Goal: Task Accomplishment & Management: Manage account settings

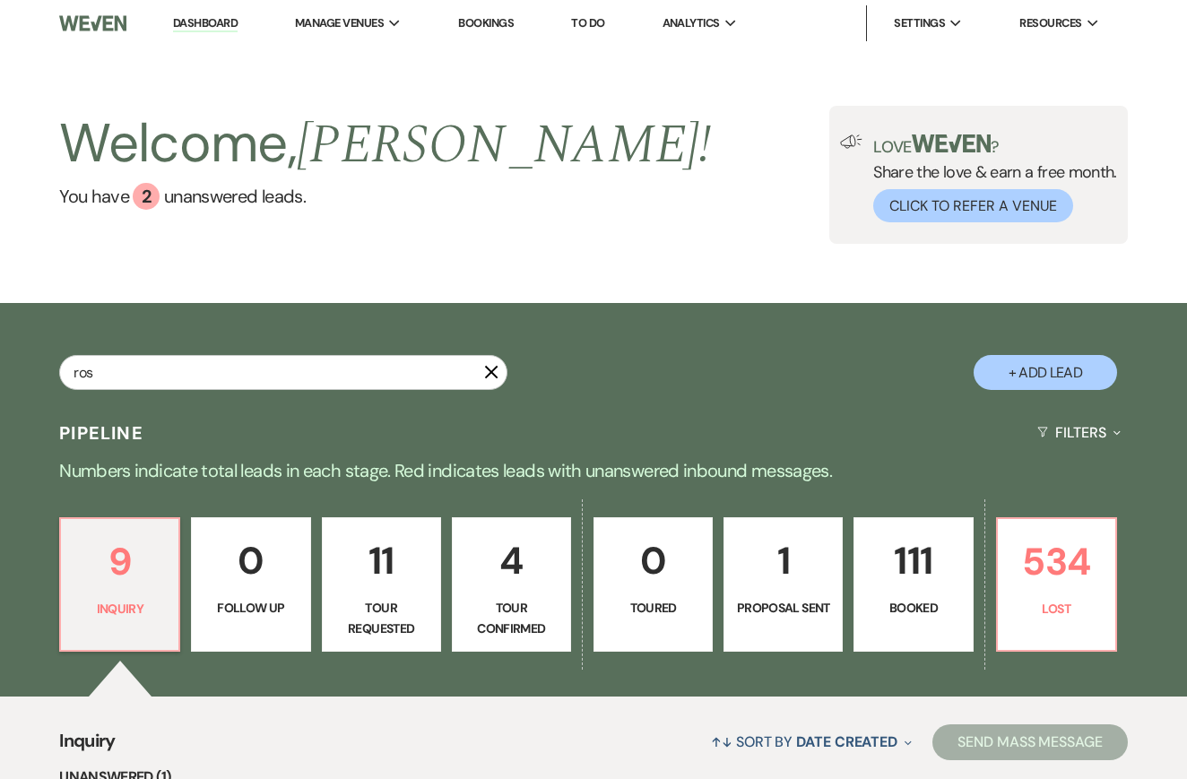
type input "[PERSON_NAME]"
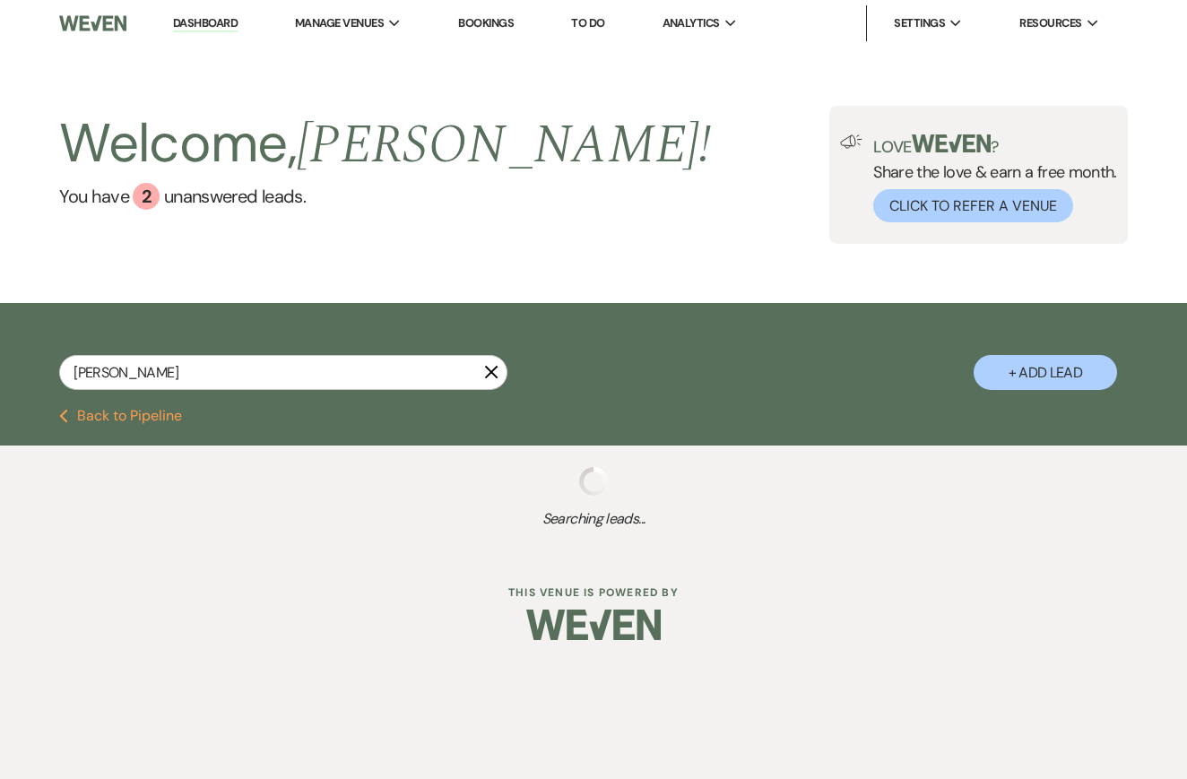
select select "8"
select select "4"
select select "8"
select select "5"
select select "8"
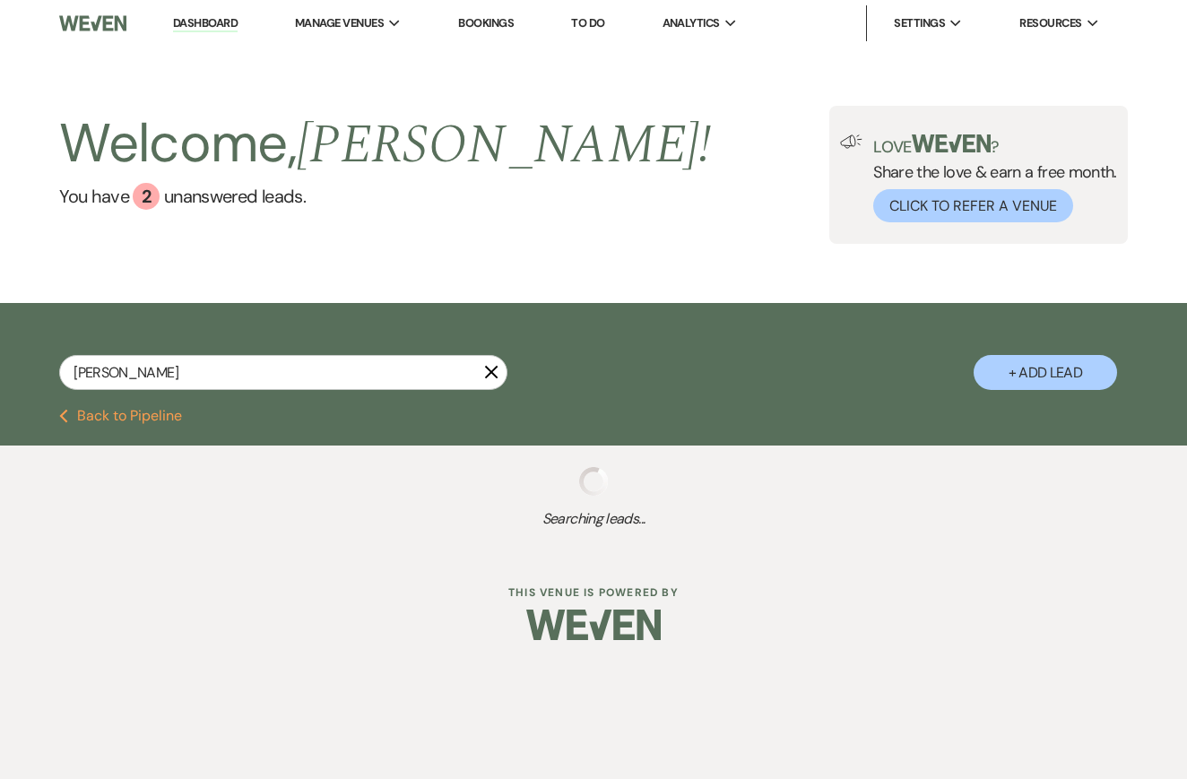
select select "1"
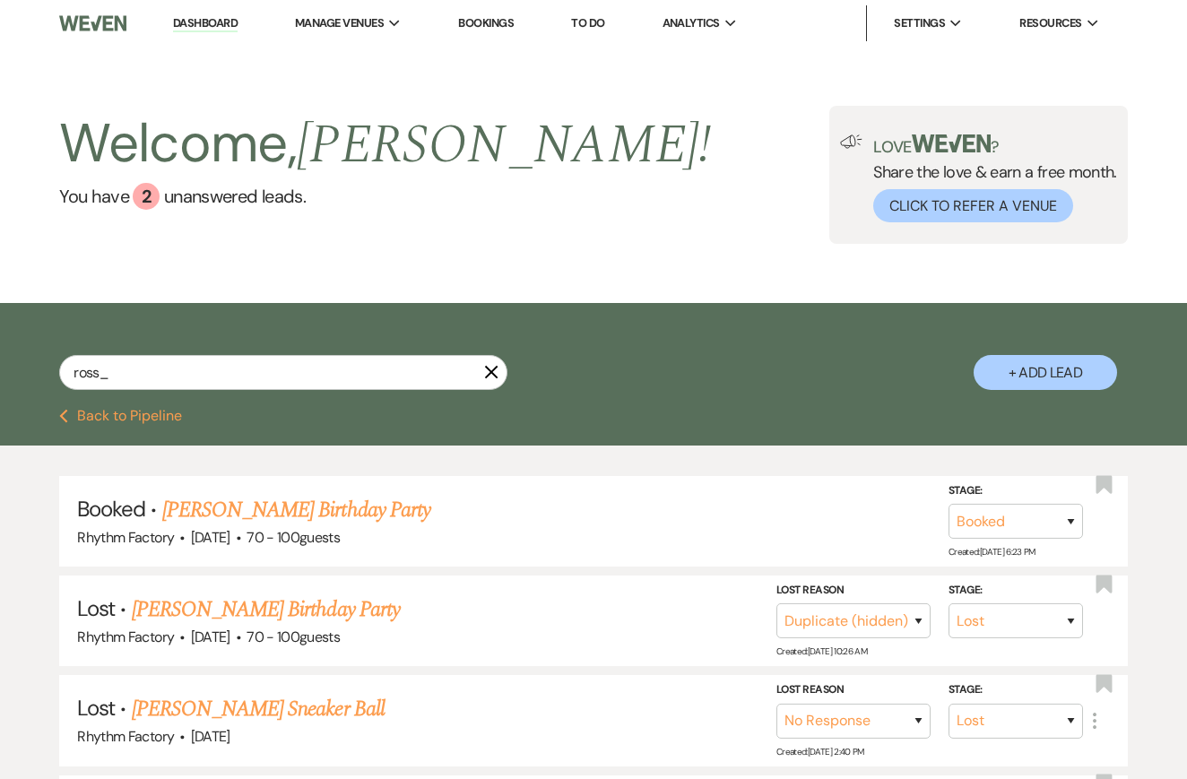
type input "[PERSON_NAME]"
select select "8"
select select "4"
select select "8"
select select "1"
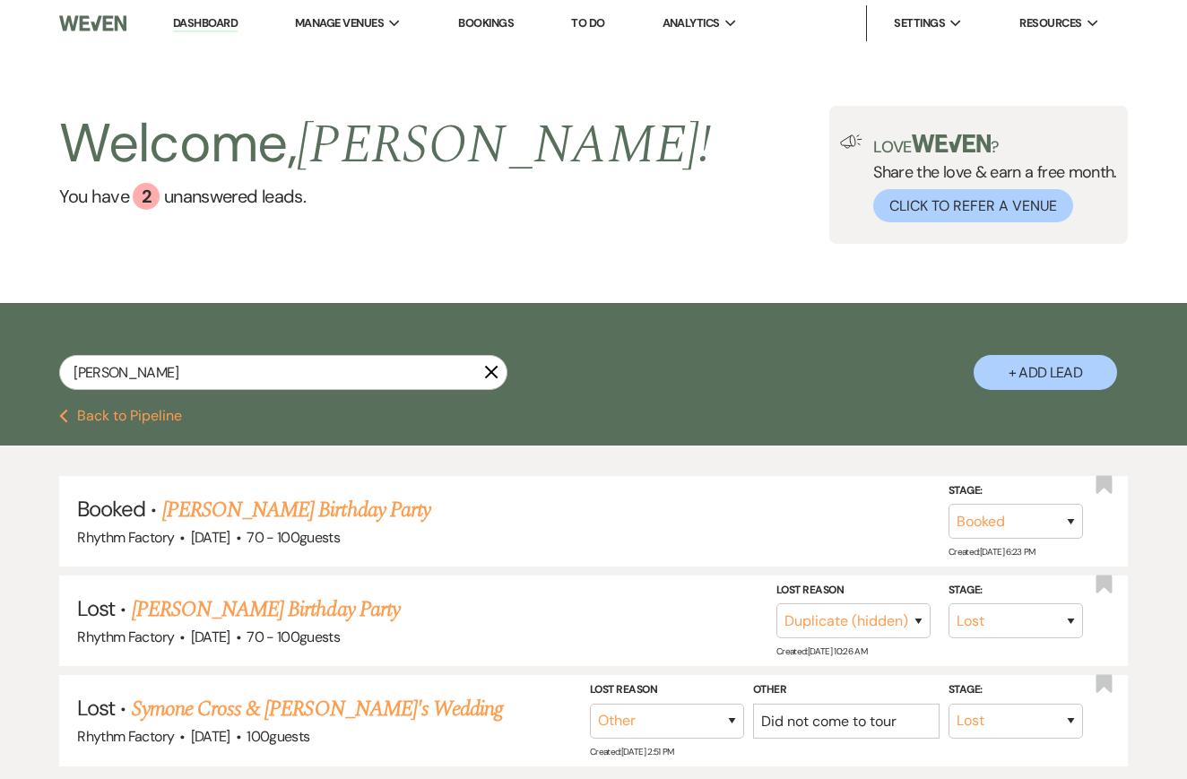
select select "8"
select select "5"
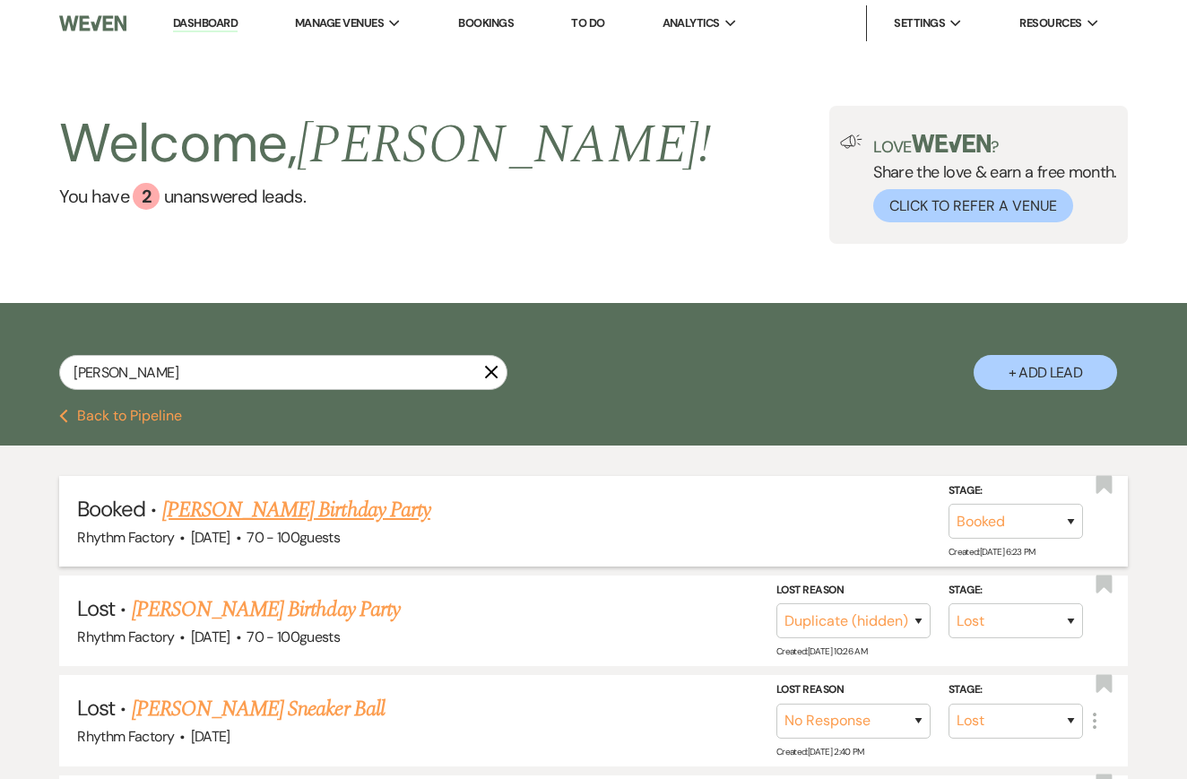
type input "[PERSON_NAME]"
click at [265, 511] on link "[PERSON_NAME] Birthday Party" at bounding box center [296, 510] width 268 height 32
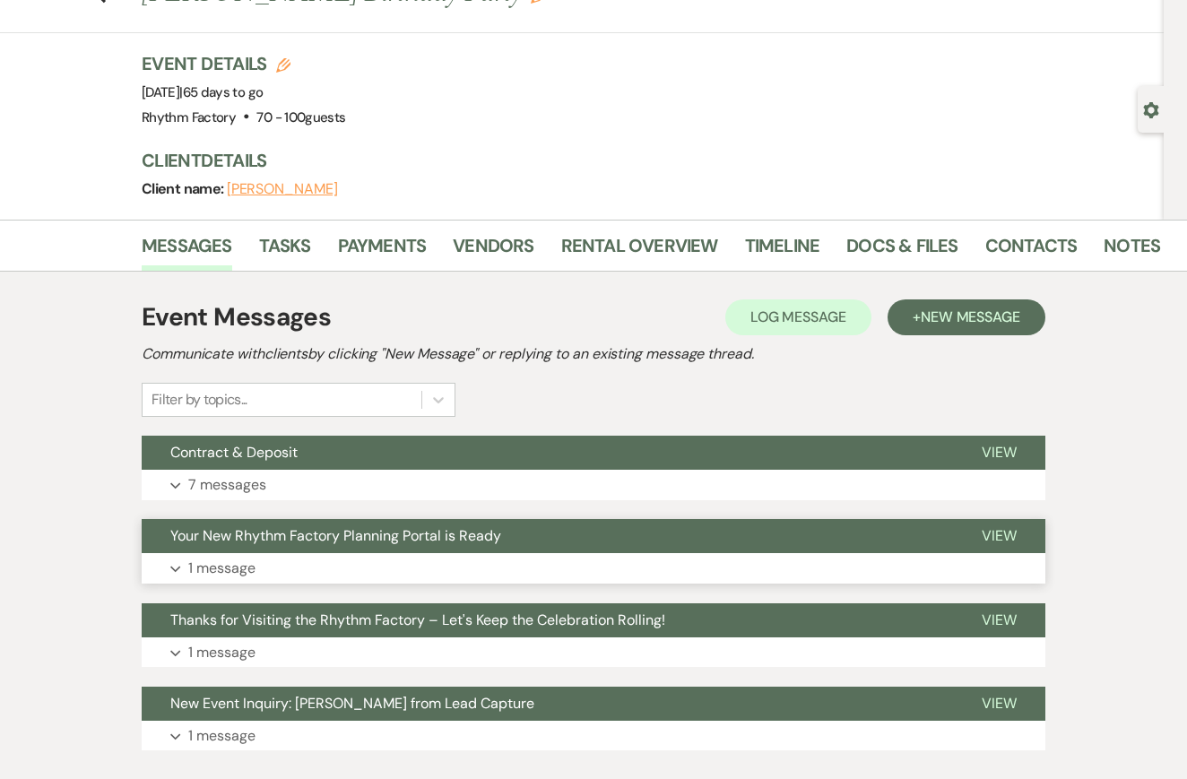
scroll to position [89, 0]
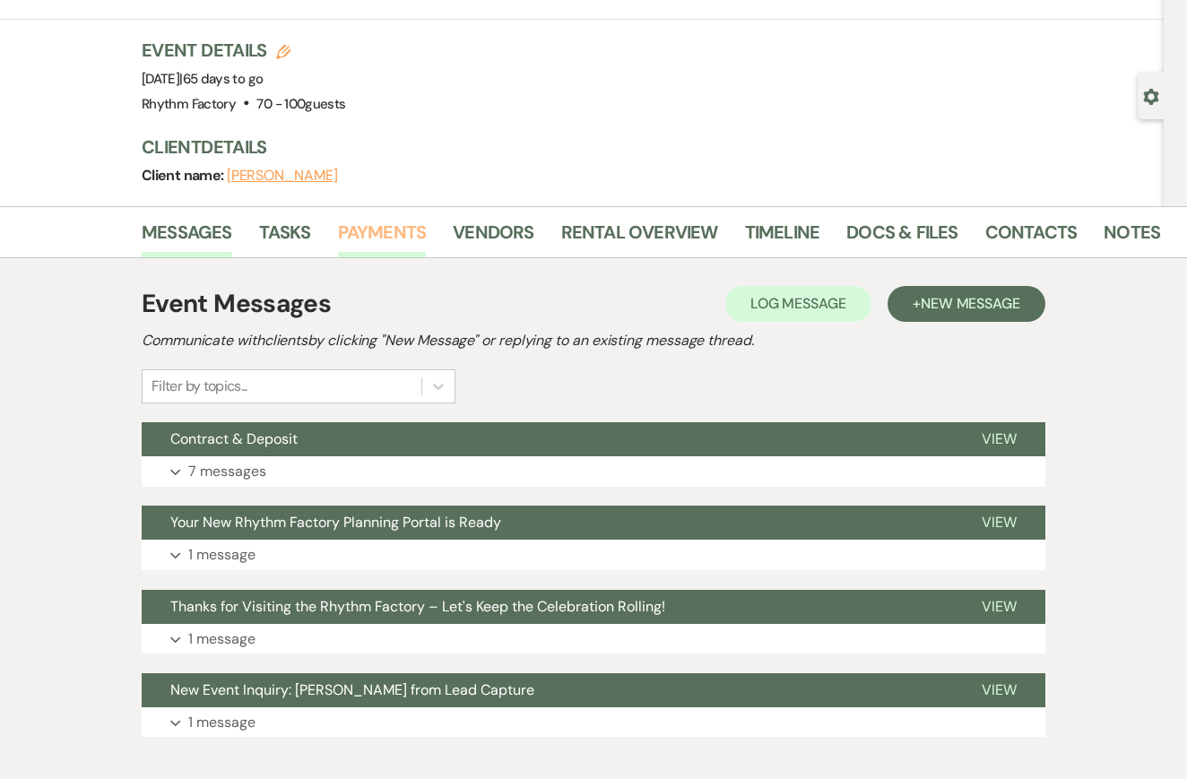
click at [382, 230] on link "Payments" at bounding box center [382, 237] width 89 height 39
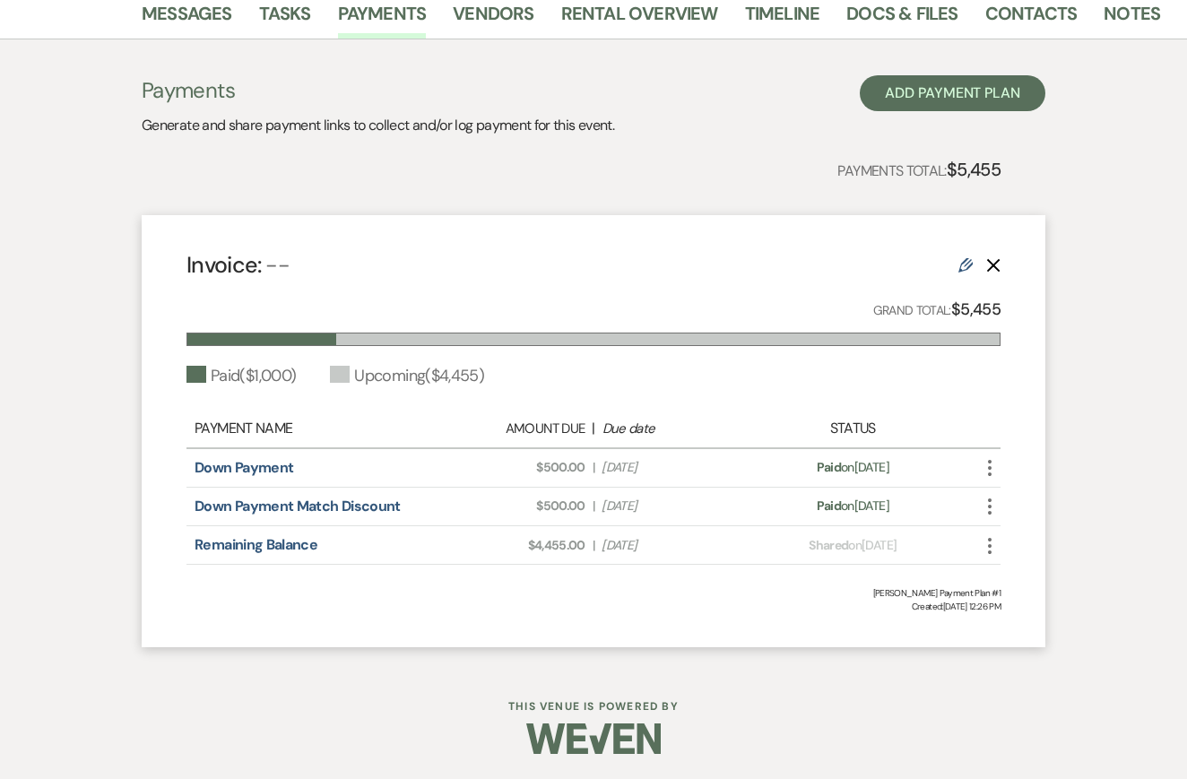
scroll to position [307, 0]
click at [637, 175] on div "Payments Total: $5,455" at bounding box center [571, 170] width 859 height 29
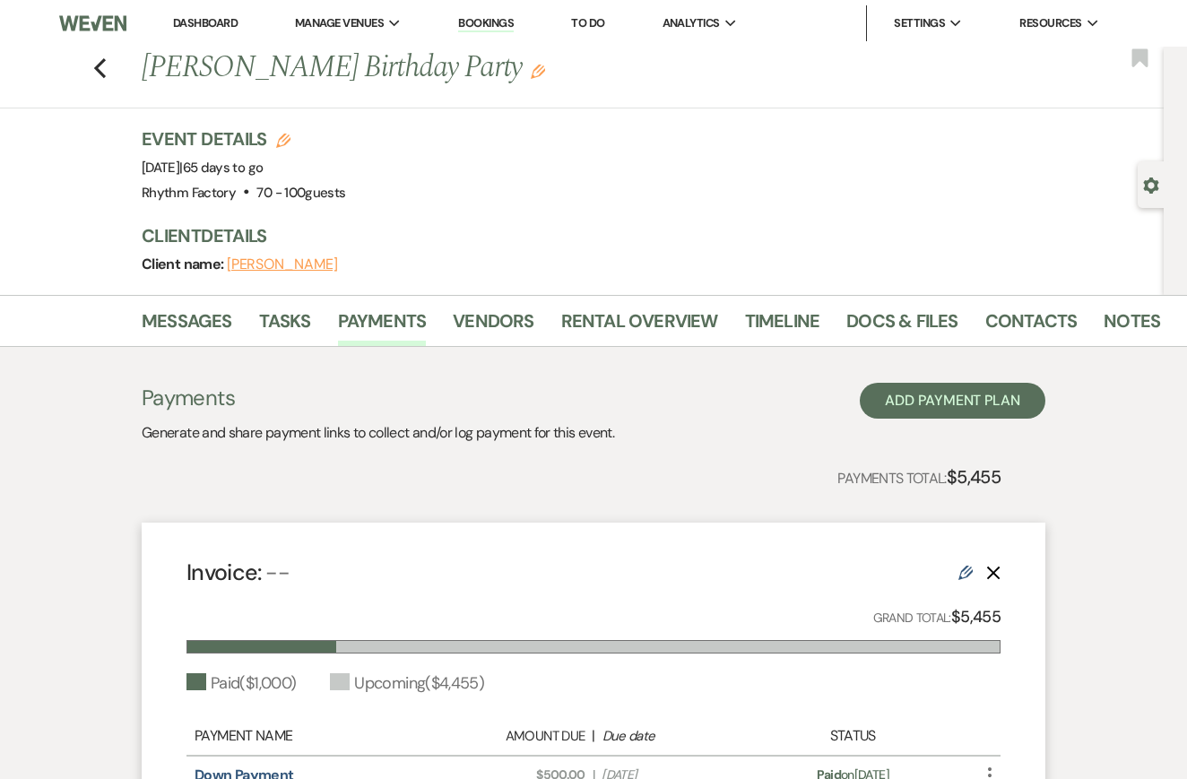
scroll to position [0, 0]
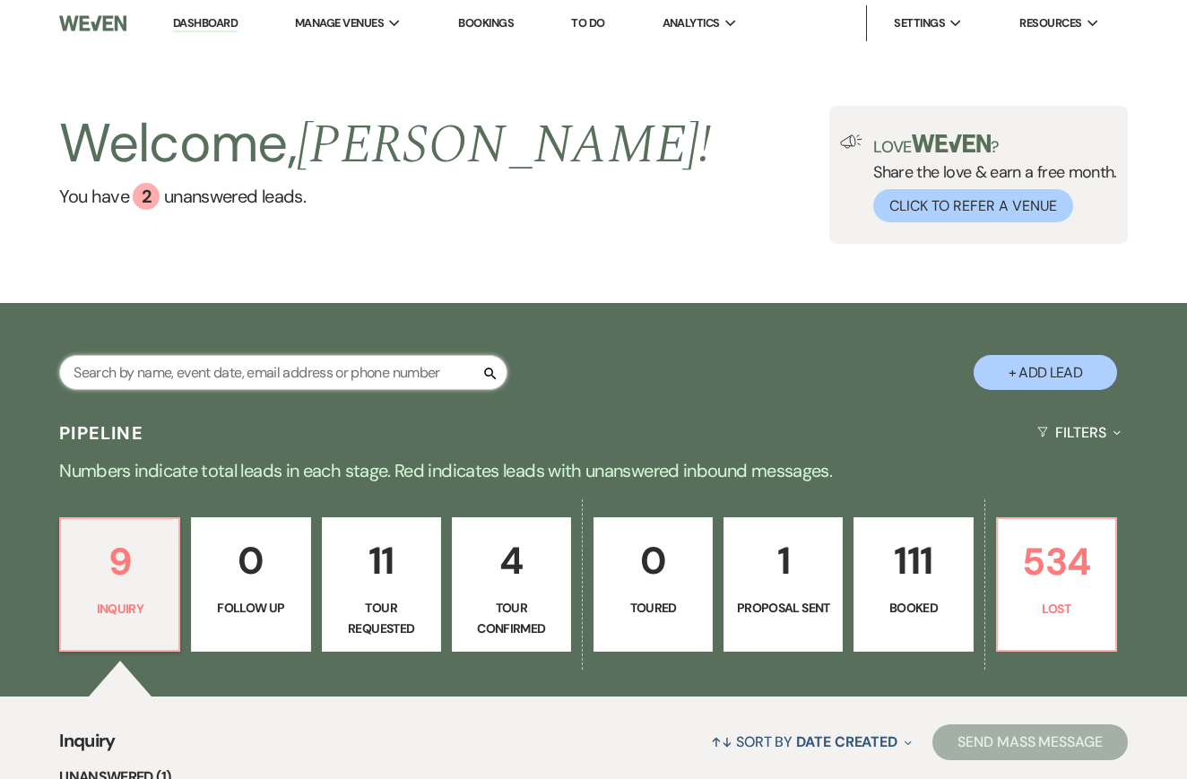
click at [294, 364] on input "text" at bounding box center [283, 372] width 448 height 35
type input "[PERSON_NAME]"
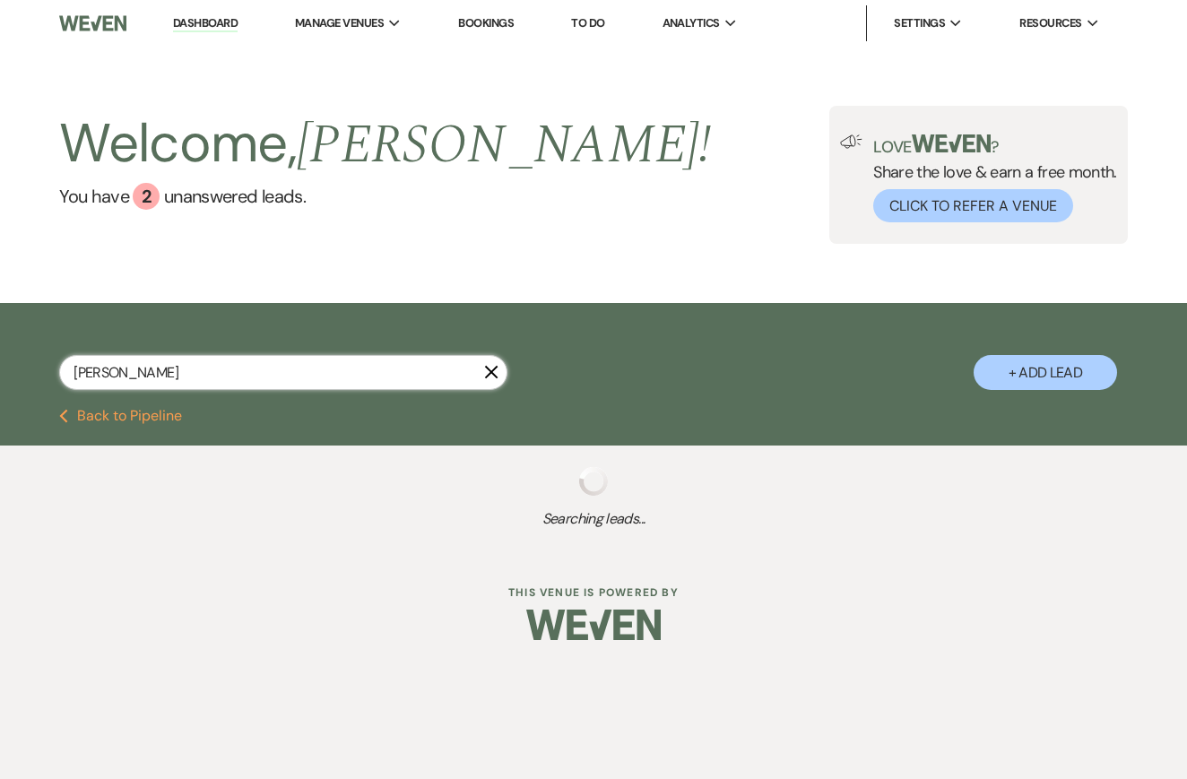
select select "8"
select select "4"
select select "8"
select select "5"
select select "8"
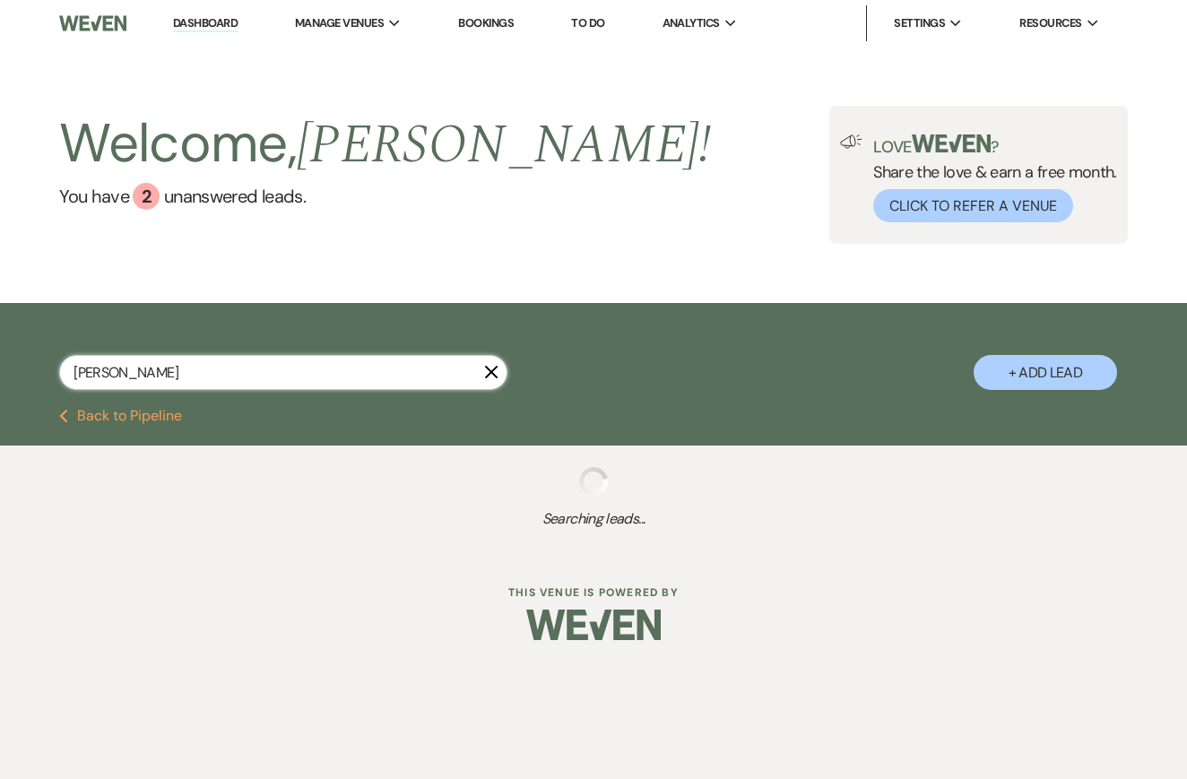
select select "1"
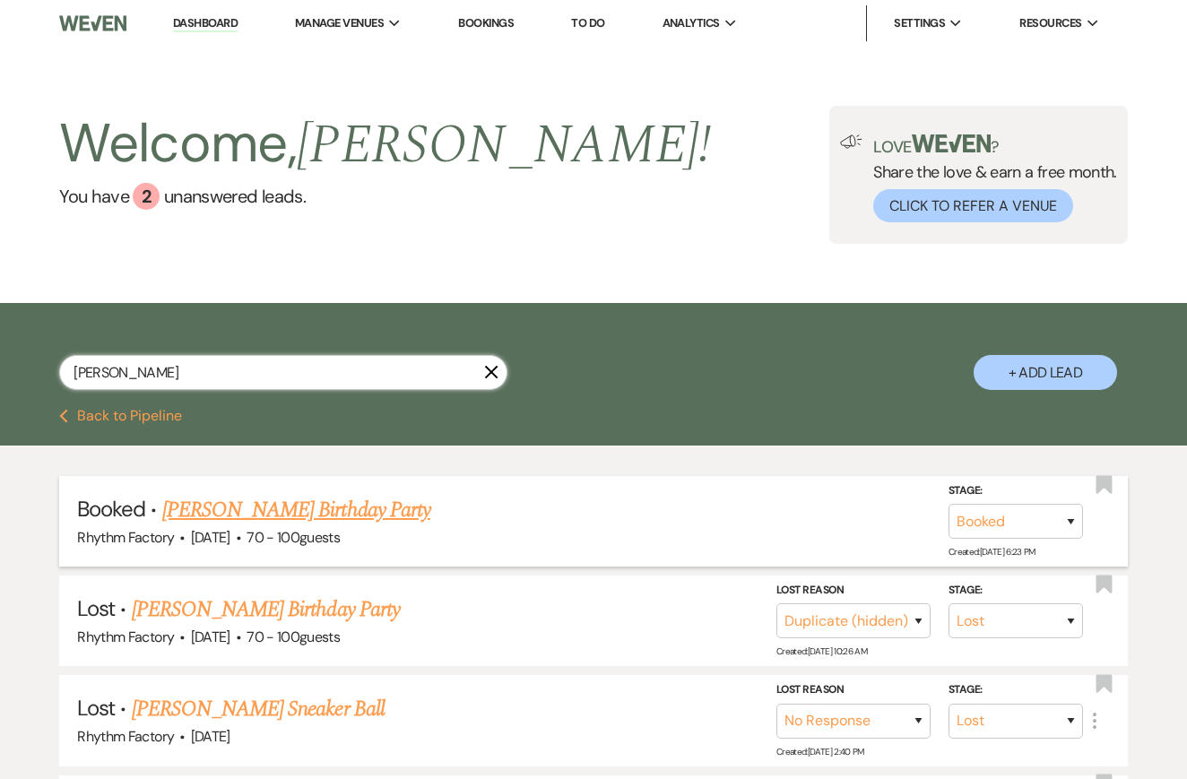
type input "[PERSON_NAME]"
click at [218, 510] on link "[PERSON_NAME] Birthday Party" at bounding box center [296, 510] width 268 height 32
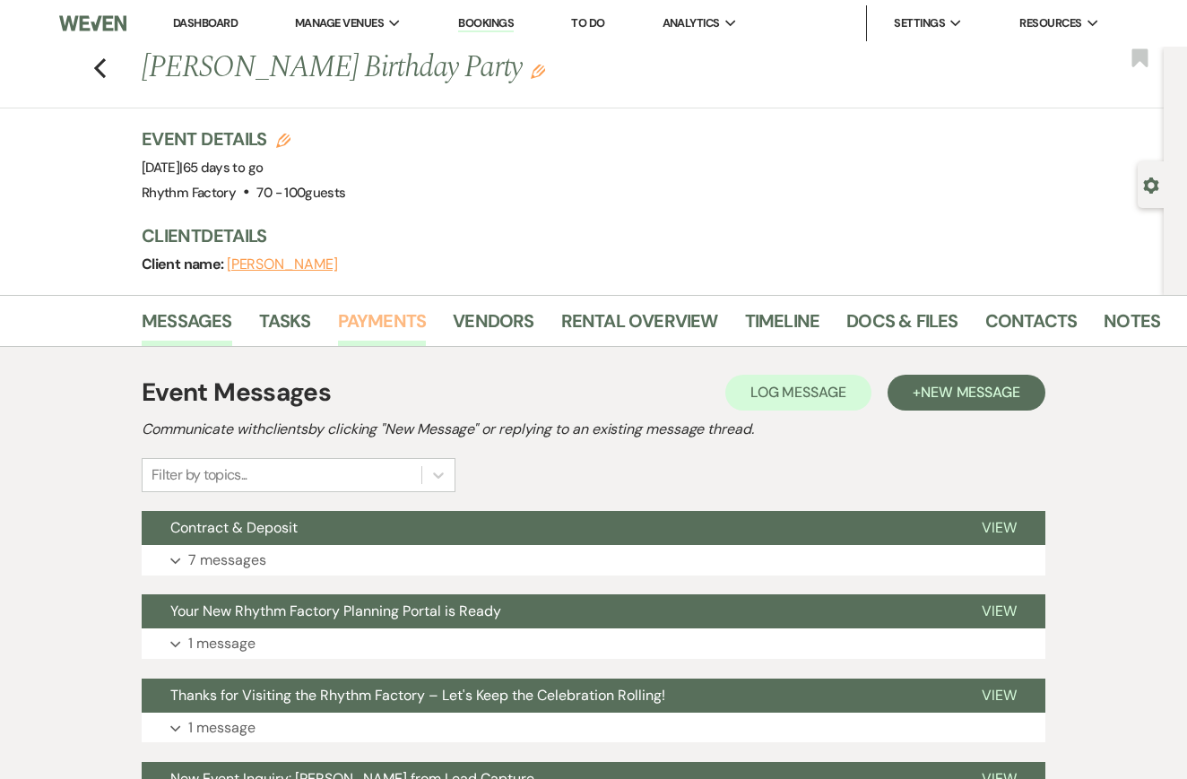
click at [379, 321] on link "Payments" at bounding box center [382, 326] width 89 height 39
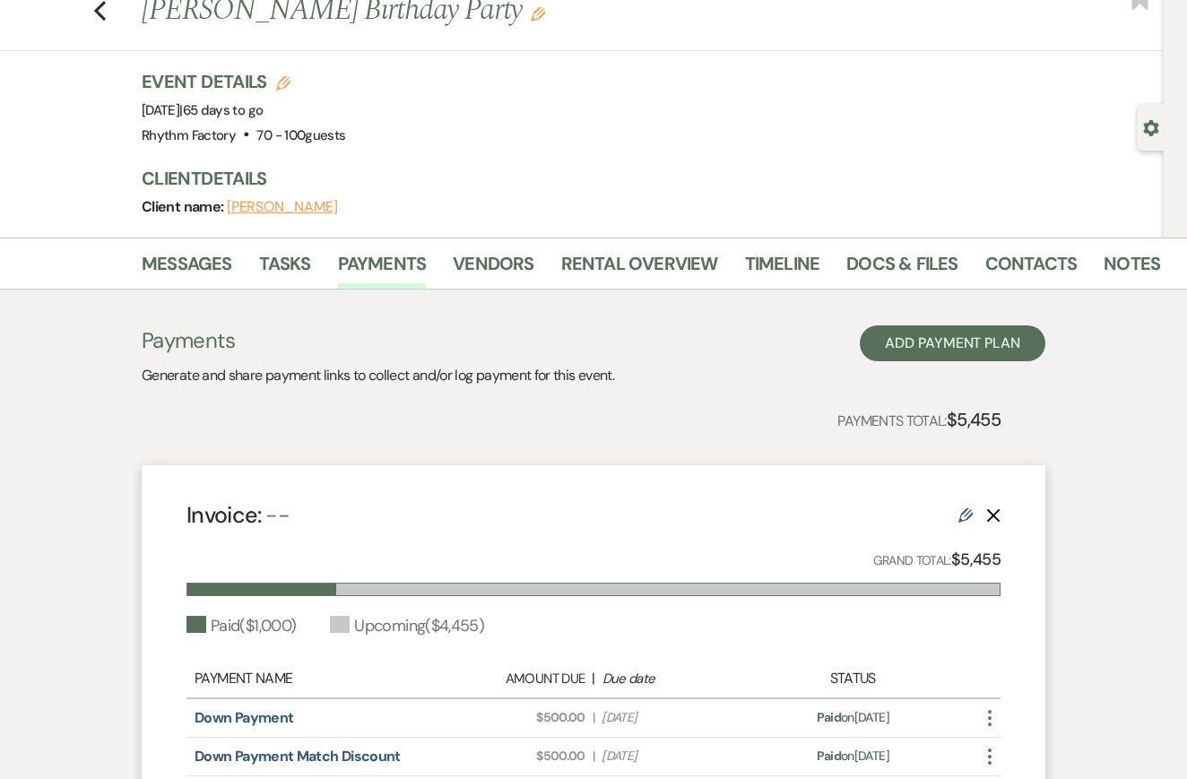
scroll to position [61, 0]
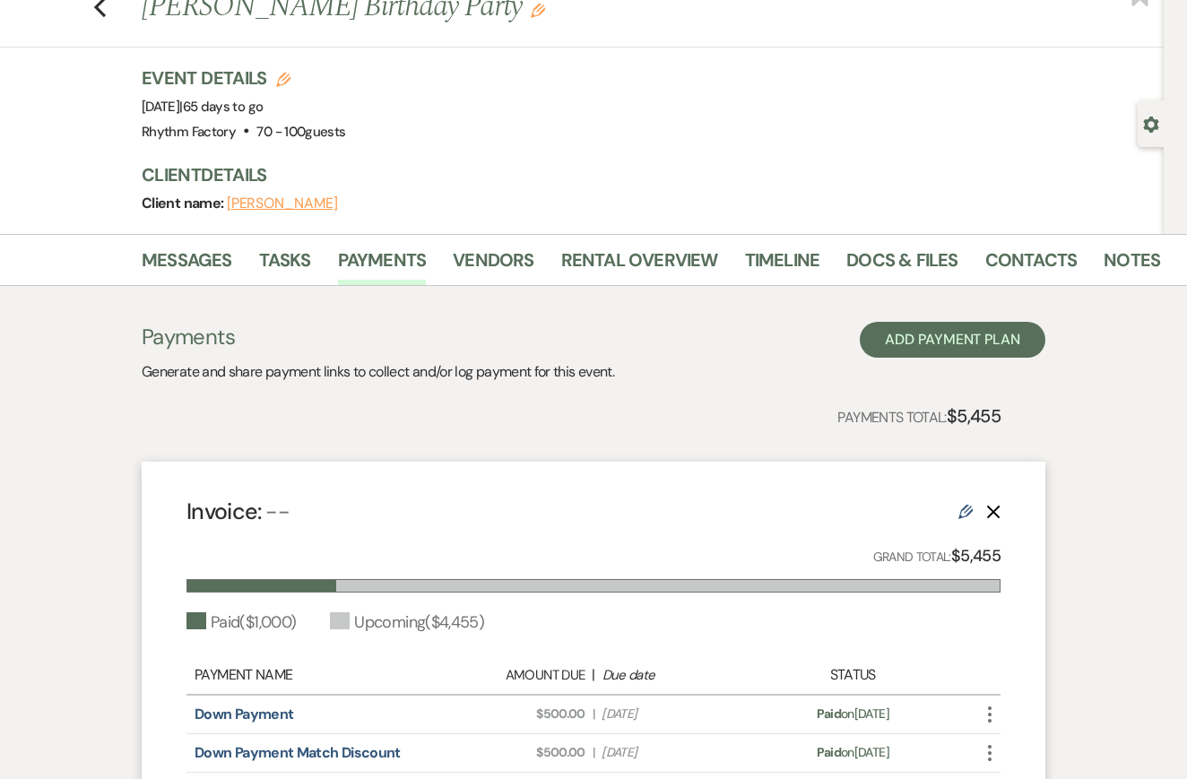
click at [1092, 261] on li "Contacts" at bounding box center [1045, 263] width 119 height 43
click at [1125, 256] on link "Notes" at bounding box center [1132, 265] width 56 height 39
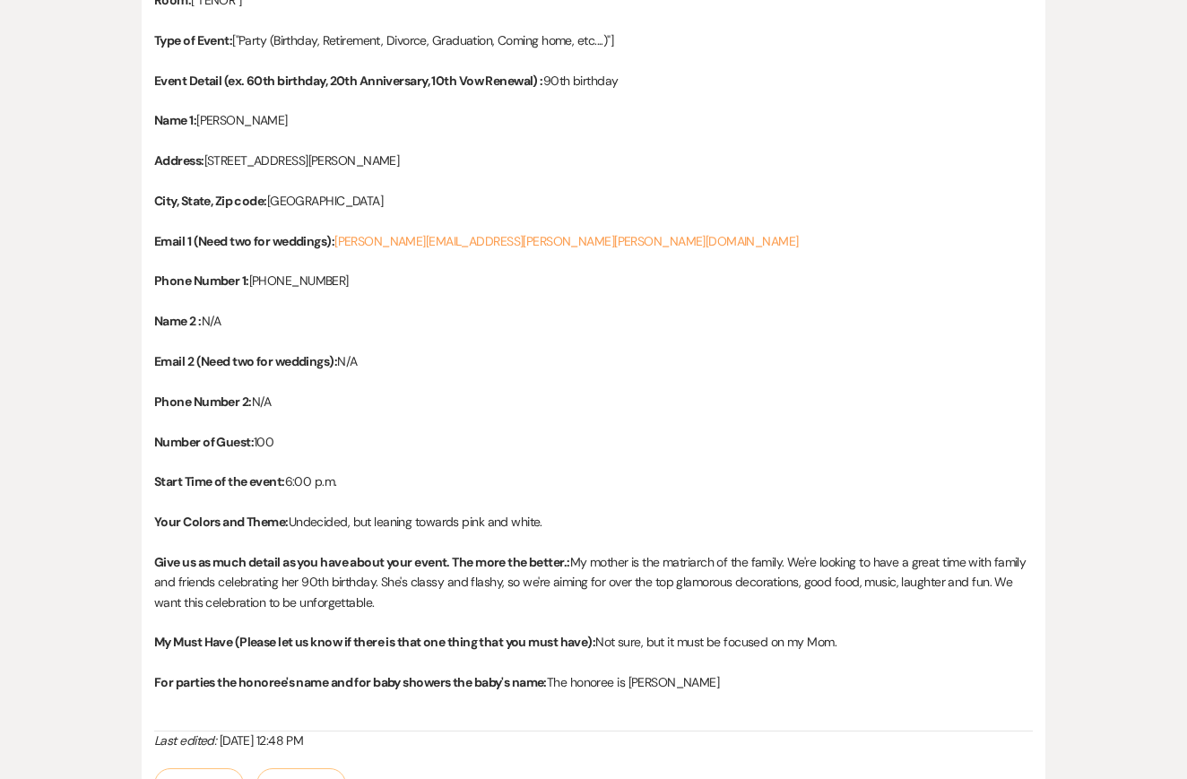
scroll to position [532, 0]
